Goal: Complete application form

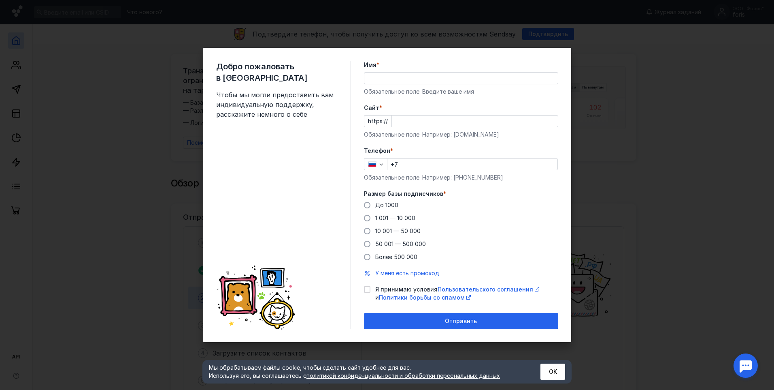
click at [478, 136] on div "Обязательное поле. Например: [DOMAIN_NAME]" at bounding box center [461, 134] width 194 height 8
click at [439, 163] on input "+7" at bounding box center [473, 163] width 170 height 11
click at [436, 153] on label "Телефон *" at bounding box center [461, 151] width 194 height 8
click at [440, 80] on input "Имя *" at bounding box center [461, 77] width 194 height 11
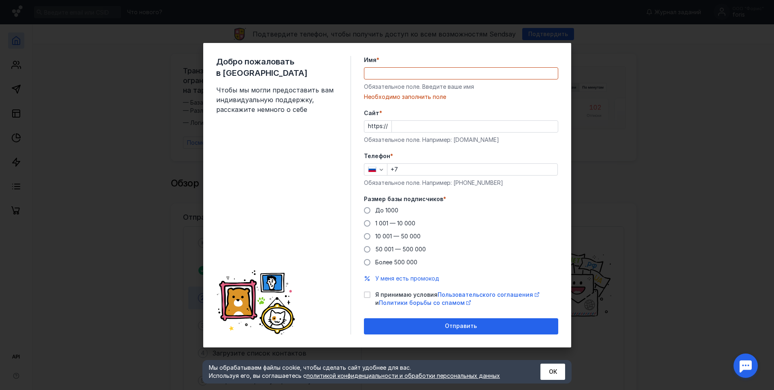
click at [564, 89] on div "Добро пожаловать в Sendsay Чтобы мы могли предоставить вам индивидуальную подде…" at bounding box center [387, 195] width 368 height 304
click at [547, 97] on div "Необходимо заполнить поле" at bounding box center [461, 97] width 194 height 8
click at [409, 126] on input "Cайт *" at bounding box center [475, 126] width 166 height 11
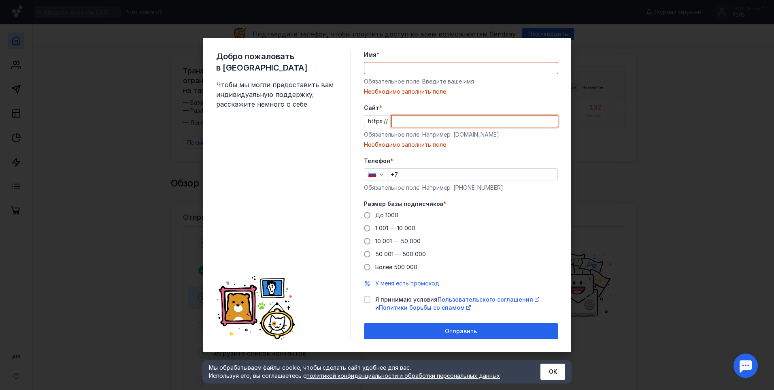
click at [444, 69] on input "Имя *" at bounding box center [461, 67] width 194 height 11
click at [442, 56] on label "Имя *" at bounding box center [461, 55] width 194 height 8
click at [442, 62] on input "Имя *" at bounding box center [461, 67] width 194 height 11
click at [441, 69] on input "Имя *" at bounding box center [461, 67] width 194 height 11
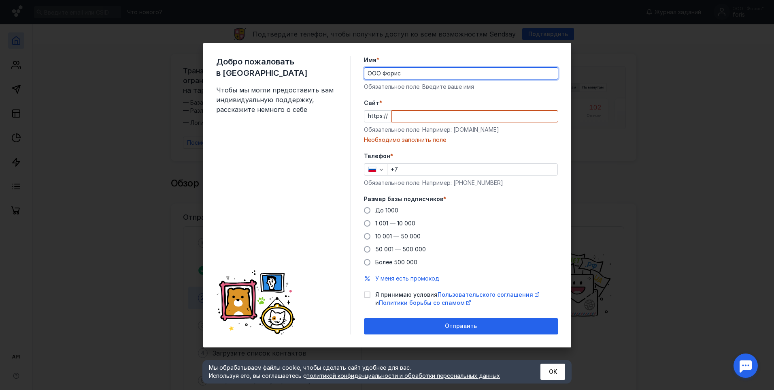
type input "ООО Форис"
click at [424, 103] on label "Cайт *" at bounding box center [461, 103] width 194 height 8
click at [424, 111] on input "Cайт *" at bounding box center [475, 116] width 166 height 11
click at [465, 102] on label "Cайт *" at bounding box center [461, 103] width 194 height 8
click at [465, 111] on input "Cайт *" at bounding box center [475, 116] width 166 height 11
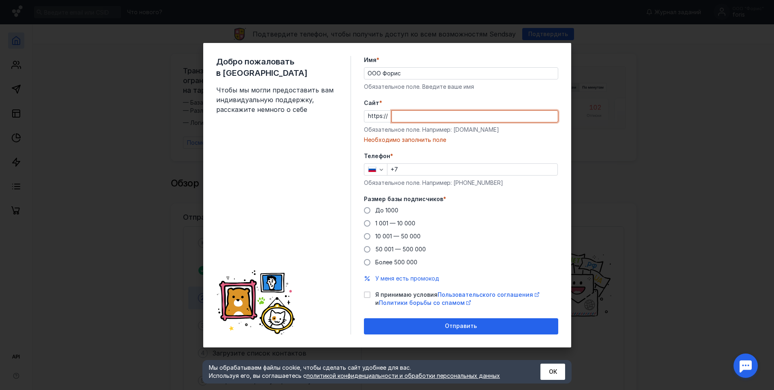
click at [401, 118] on input "Cайт *" at bounding box center [475, 116] width 166 height 11
click at [384, 144] on form "Имя * ООО Форис Обязательное поле. Введите ваше имя [PERSON_NAME] * https:// Об…" at bounding box center [461, 195] width 194 height 278
click at [398, 107] on div "Cайт * https:// Обязательное поле. Например: [DOMAIN_NAME] Необходимо заполнить…" at bounding box center [461, 121] width 194 height 45
click at [401, 120] on input "Cайт *" at bounding box center [475, 116] width 166 height 11
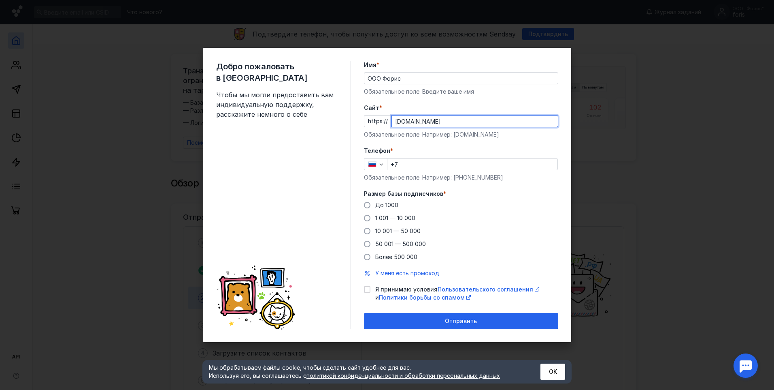
type input "[DOMAIN_NAME]"
click at [412, 96] on form "Имя * ООО Форис Обязательное поле. Введите ваше имя [PERSON_NAME] * https:// [D…" at bounding box center [461, 195] width 194 height 268
click at [405, 85] on div "Имя * ООО Форис Обязательное поле. Введите ваше имя" at bounding box center [461, 78] width 194 height 35
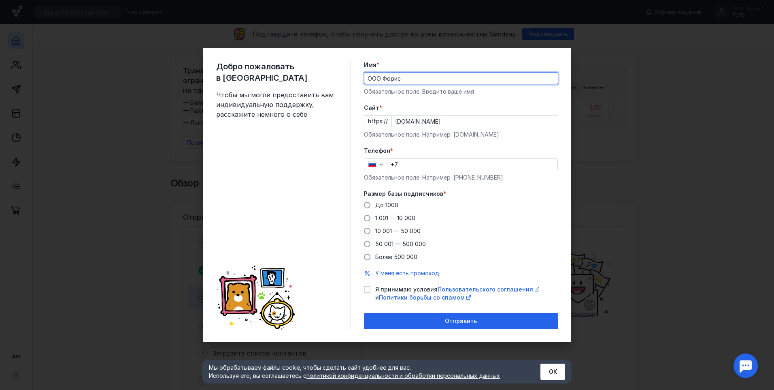
drag, startPoint x: 407, startPoint y: 79, endPoint x: 346, endPoint y: 81, distance: 60.8
click at [346, 81] on div "Добро пожаловать в Sendsay Чтобы мы могли предоставить вам индивидуальную подде…" at bounding box center [387, 195] width 368 height 294
type input "Y"
click at [432, 166] on input "+7" at bounding box center [473, 163] width 170 height 11
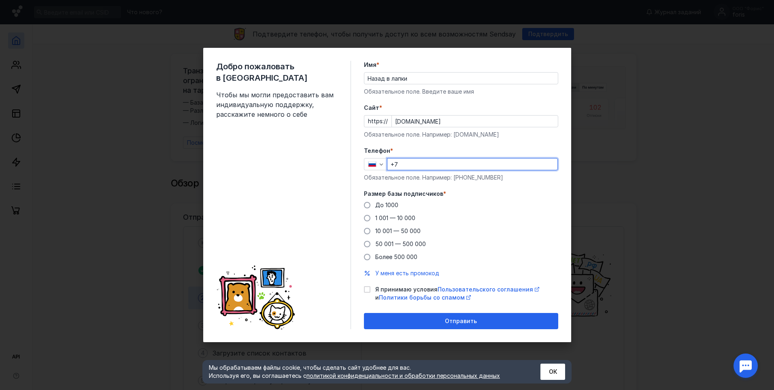
click at [411, 149] on label "Телефон *" at bounding box center [461, 151] width 194 height 8
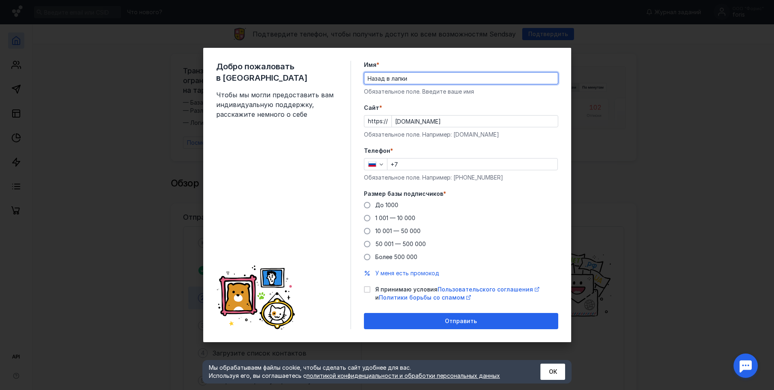
drag, startPoint x: 428, startPoint y: 79, endPoint x: 338, endPoint y: 57, distance: 92.9
click at [327, 72] on div "Добро пожаловать в Sendsay Чтобы мы могли предоставить вам индивидуальную подде…" at bounding box center [387, 195] width 368 height 294
type input "ООО Форис"
click at [409, 160] on input "+7" at bounding box center [473, 163] width 170 height 11
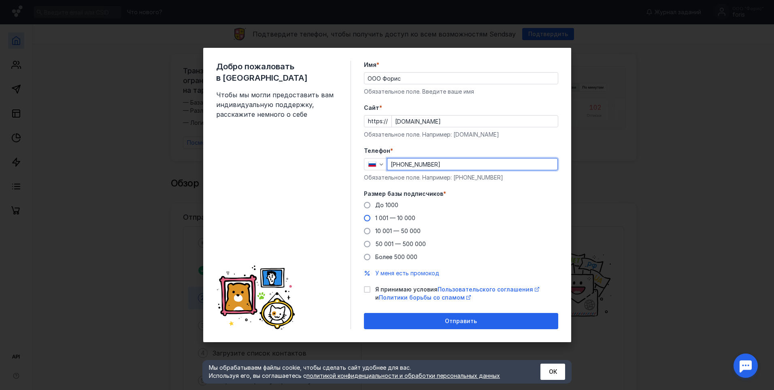
type input "[PHONE_NUMBER]"
click at [378, 219] on span "1 001 — 10 000" at bounding box center [395, 217] width 40 height 7
click at [0, 0] on input "1 001 — 10 000" at bounding box center [0, 0] width 0 height 0
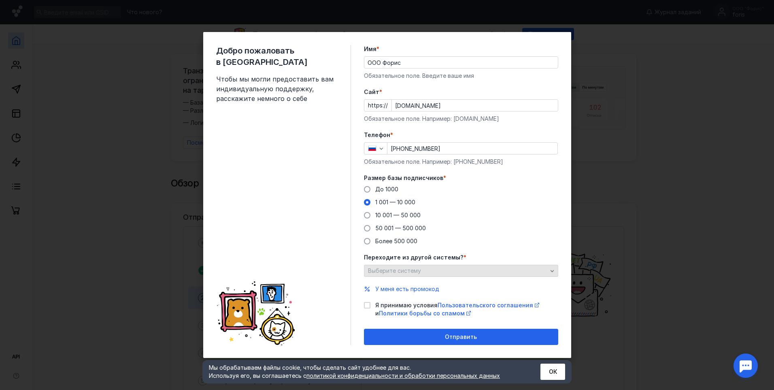
click at [380, 271] on span "Выберите систему" at bounding box center [394, 270] width 53 height 7
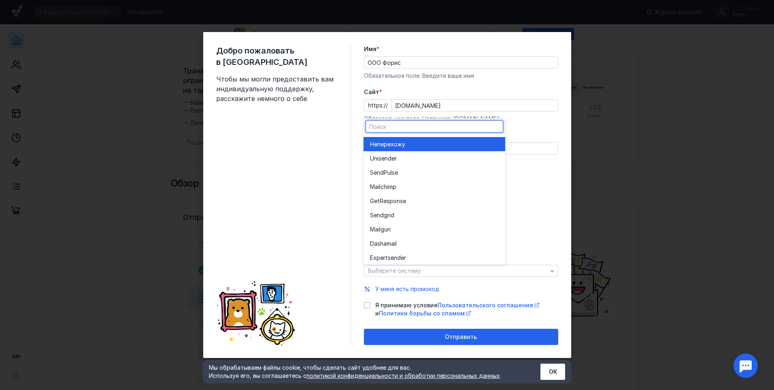
click at [405, 140] on span "перехожу" at bounding box center [391, 144] width 28 height 8
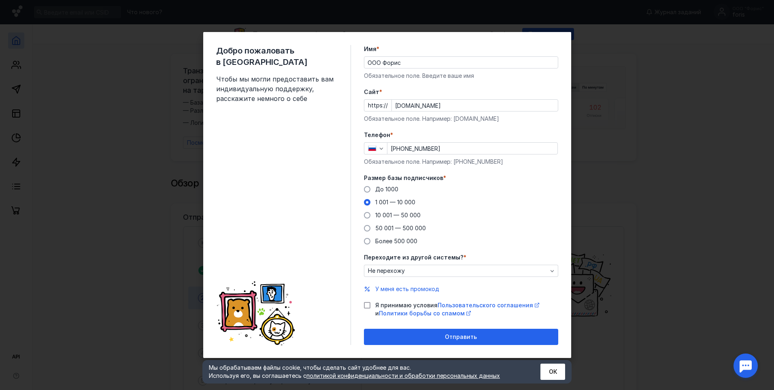
click at [366, 303] on icon at bounding box center [367, 305] width 6 height 6
click at [366, 303] on input "Я принимаю условия Пользовательского соглашения и Политики борьбы со спамом" at bounding box center [366, 303] width 5 height 5
checkbox input "true"
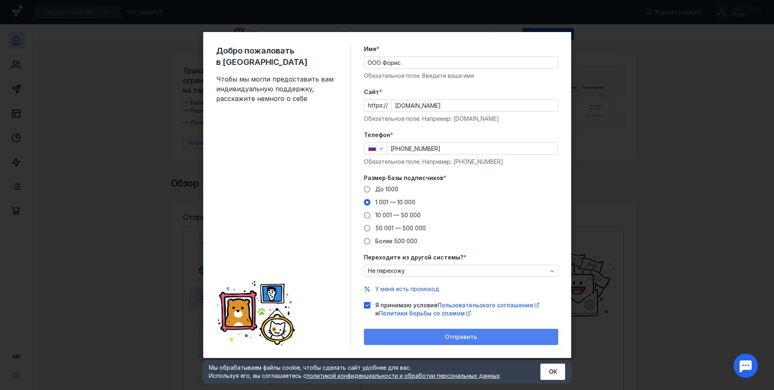
click at [449, 339] on span "Отправить" at bounding box center [461, 336] width 32 height 7
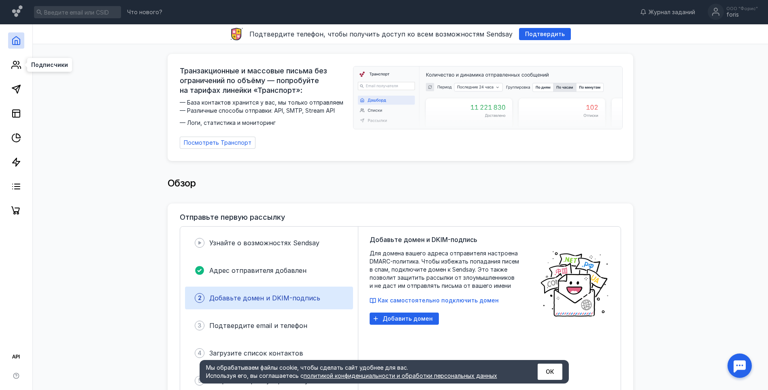
drag, startPoint x: 17, startPoint y: 68, endPoint x: 13, endPoint y: 73, distance: 6.2
click at [17, 68] on icon at bounding box center [16, 65] width 10 height 10
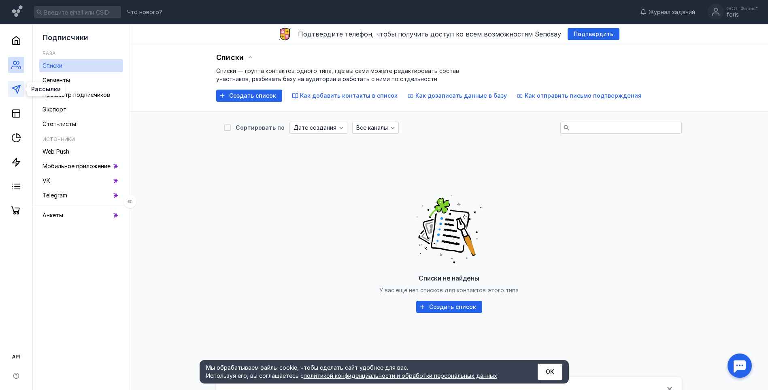
click at [16, 89] on icon at bounding box center [16, 89] width 10 height 10
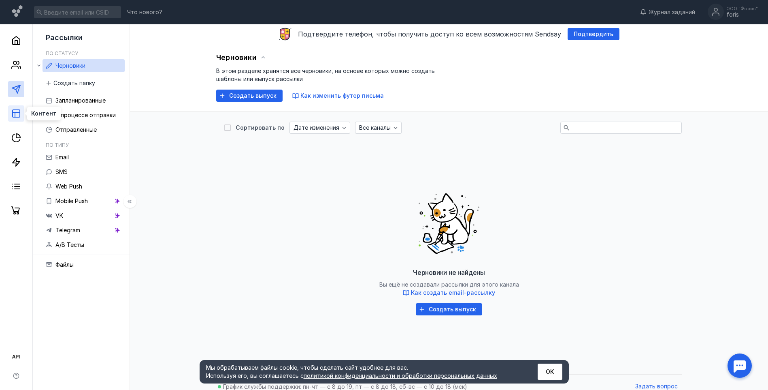
click at [19, 111] on icon at bounding box center [16, 114] width 10 height 10
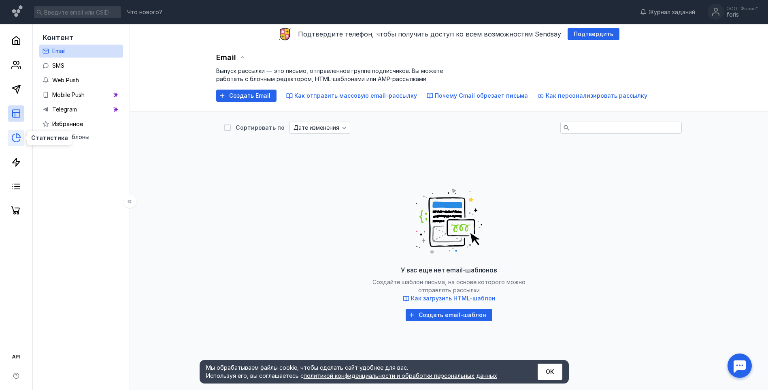
click at [18, 140] on icon at bounding box center [16, 138] width 10 height 10
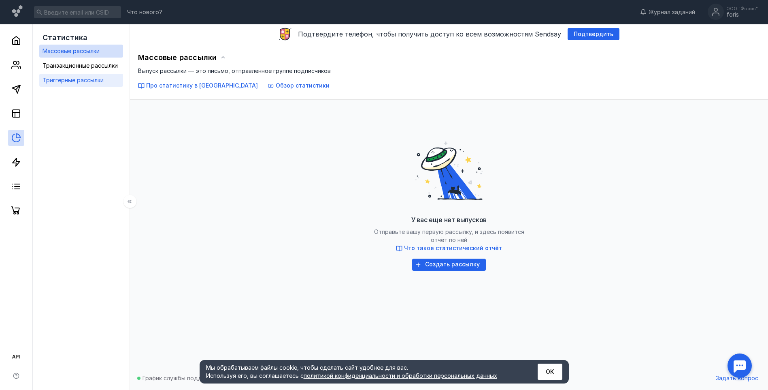
click at [100, 82] on span "Триггерные рассылки" at bounding box center [73, 80] width 61 height 7
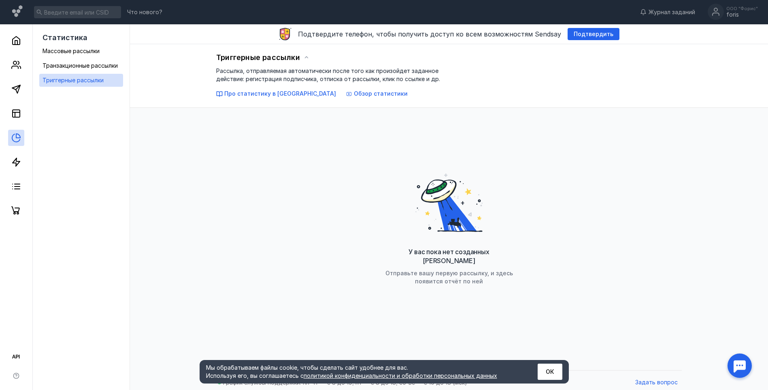
click at [259, 98] on div "Триггерные рассылки Рассылка, отправляемая автоматически после того как произой…" at bounding box center [449, 76] width 638 height 64
click at [260, 92] on span "Про статистику в [GEOGRAPHIC_DATA]" at bounding box center [280, 93] width 112 height 7
click at [16, 167] on link at bounding box center [16, 162] width 16 height 16
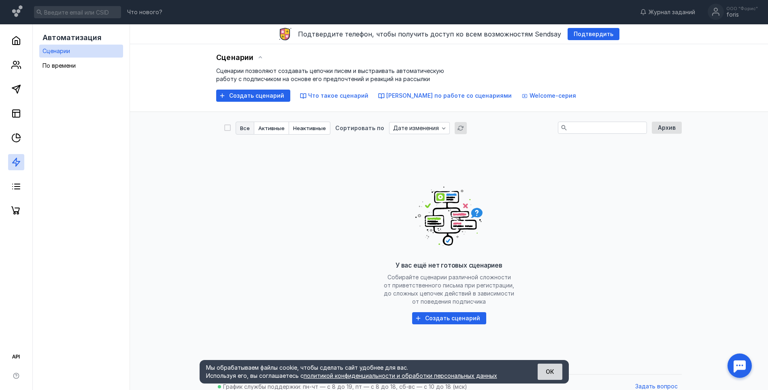
click at [547, 377] on button "ОК" at bounding box center [550, 371] width 25 height 16
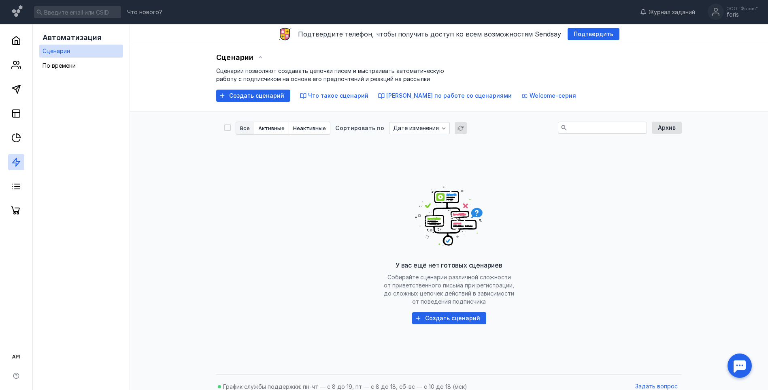
click at [439, 316] on span "Создать сценарий" at bounding box center [452, 318] width 55 height 7
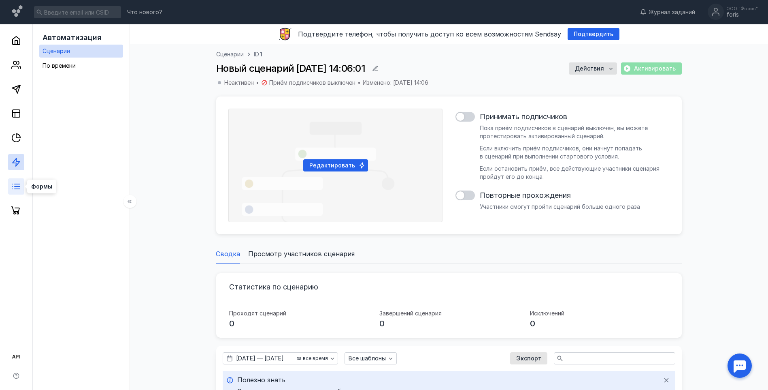
drag, startPoint x: 19, startPoint y: 188, endPoint x: 18, endPoint y: 194, distance: 6.2
click at [19, 188] on icon at bounding box center [16, 186] width 10 height 10
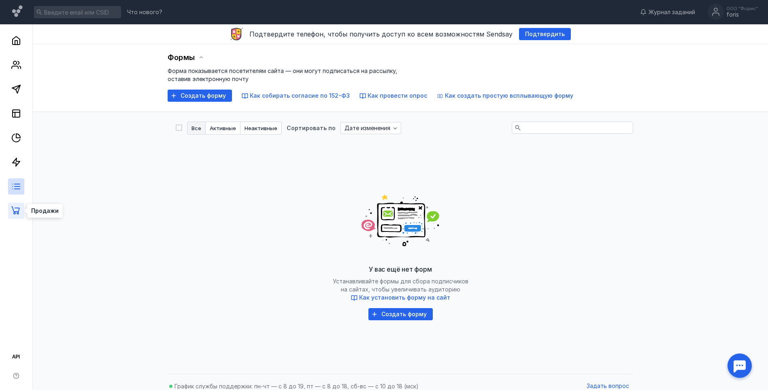
click at [14, 207] on icon at bounding box center [16, 211] width 10 height 10
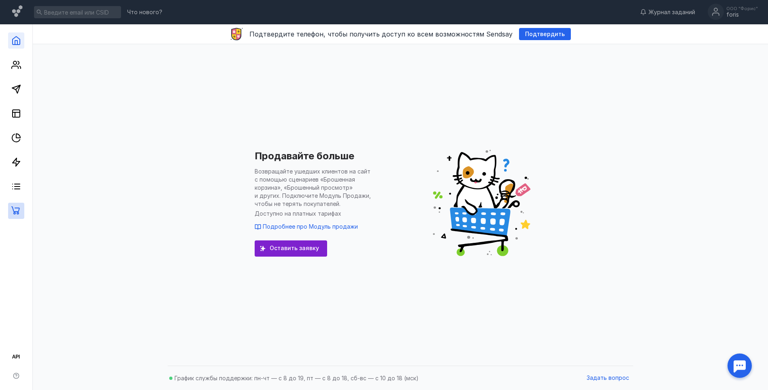
click at [14, 45] on link at bounding box center [16, 40] width 16 height 16
